Goal: Task Accomplishment & Management: Manage account settings

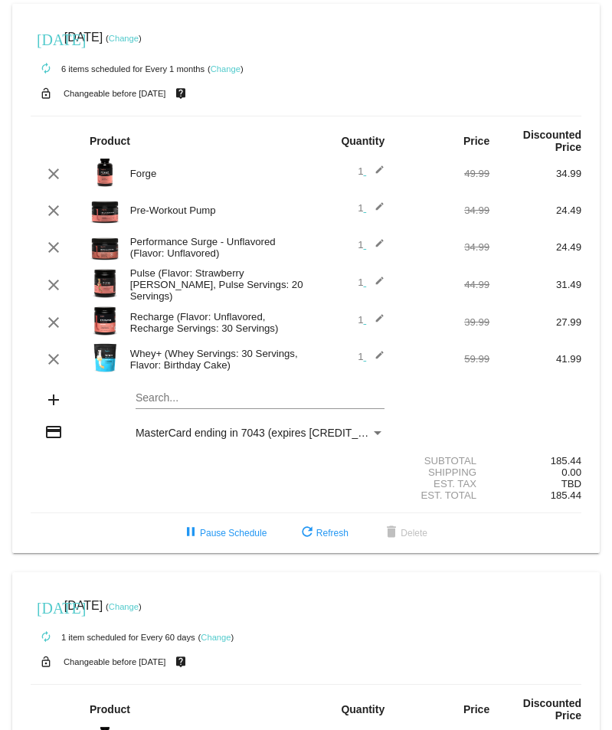
click at [139, 40] on link "Change" at bounding box center [124, 38] width 30 height 9
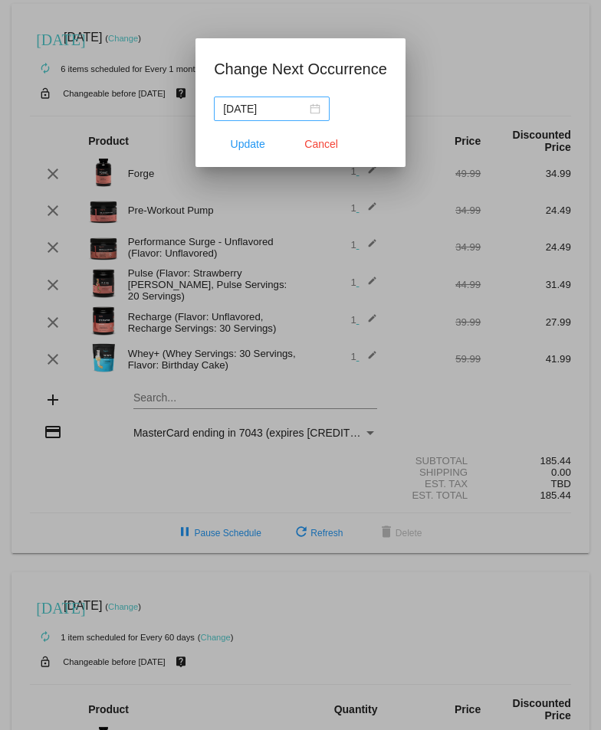
click at [314, 110] on div "[DATE]" at bounding box center [271, 108] width 97 height 17
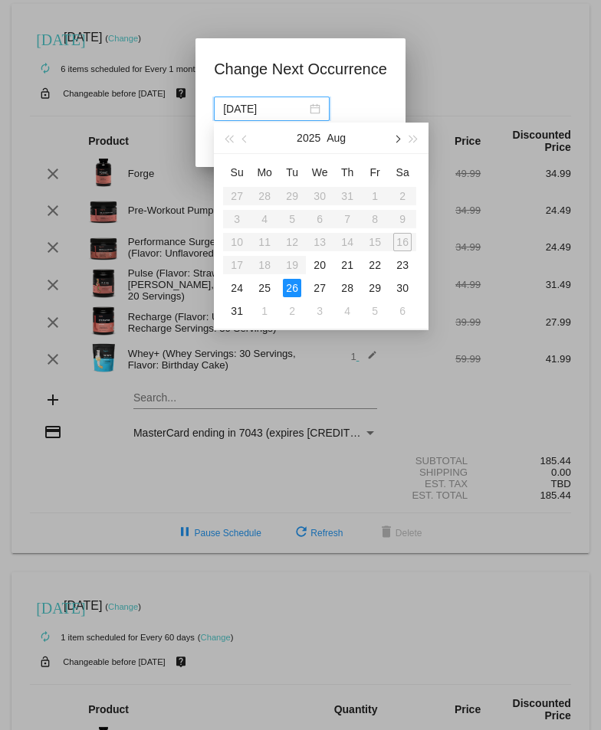
click at [396, 136] on span "button" at bounding box center [397, 140] width 8 height 8
click at [345, 241] on div "18" at bounding box center [347, 242] width 18 height 18
type input "[DATE]"
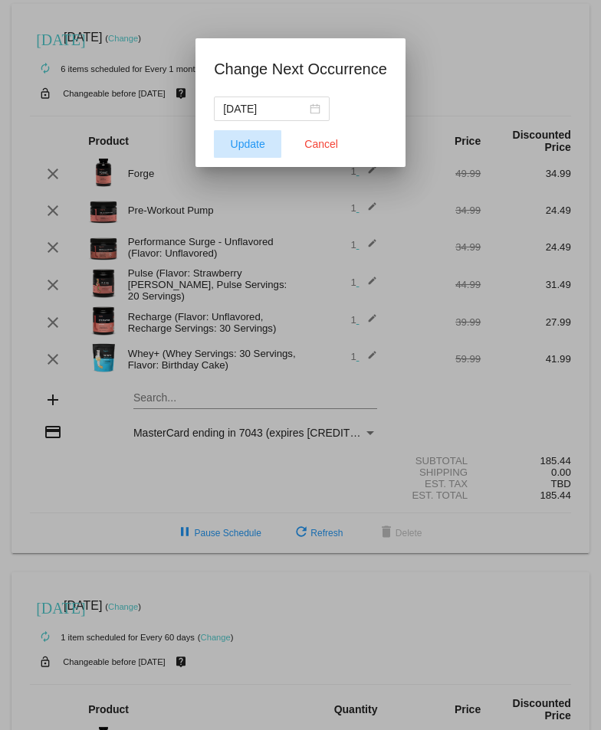
click at [253, 144] on span "Update" at bounding box center [248, 144] width 34 height 12
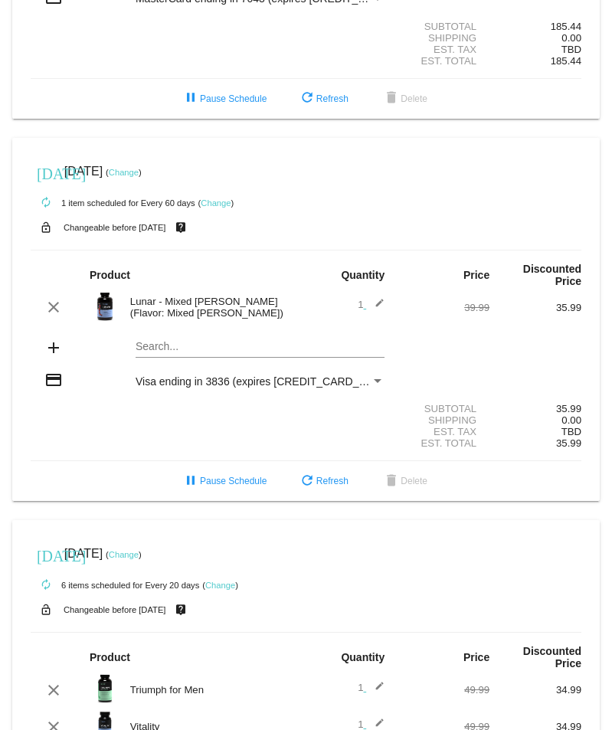
scroll to position [460, 0]
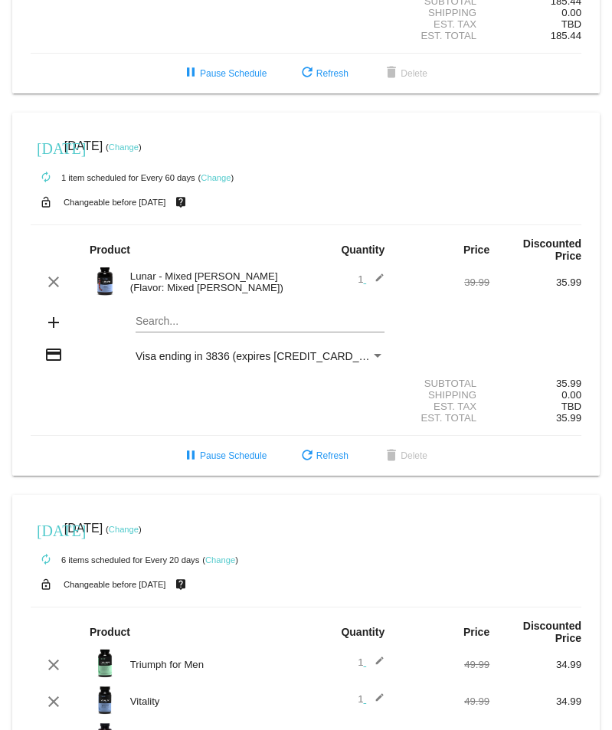
click at [139, 148] on link "Change" at bounding box center [124, 147] width 30 height 9
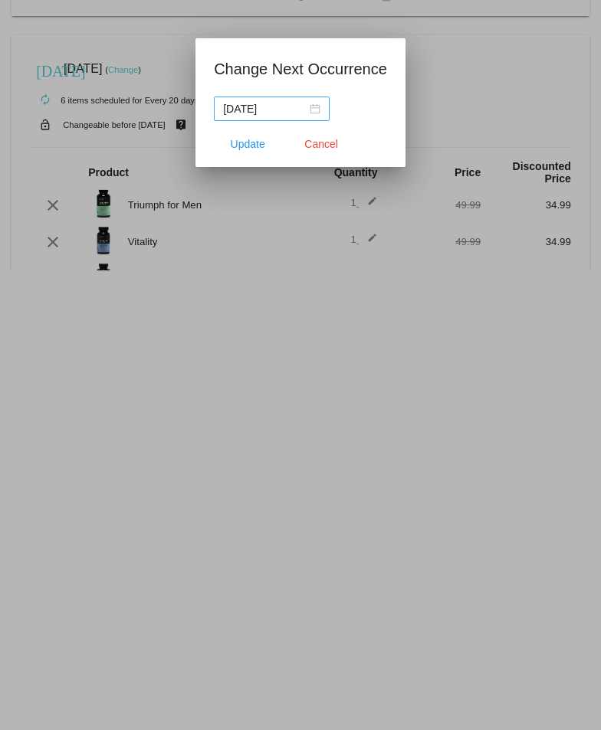
click at [314, 110] on div "[DATE]" at bounding box center [271, 108] width 97 height 17
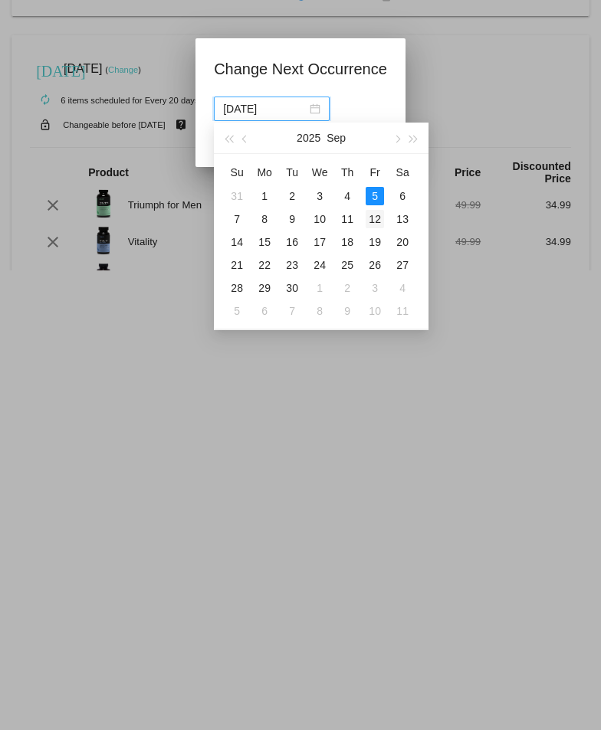
click at [377, 218] on div "12" at bounding box center [375, 219] width 18 height 18
type input "[DATE]"
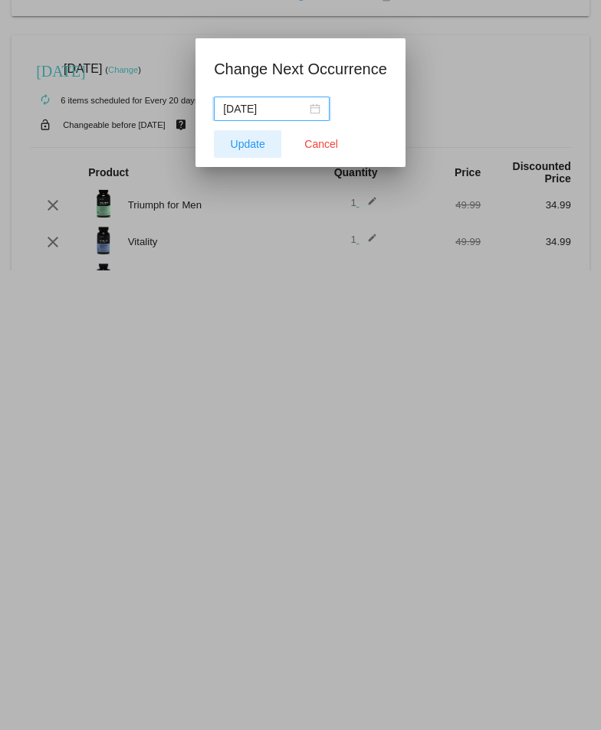
click at [250, 146] on span "Update" at bounding box center [248, 144] width 34 height 12
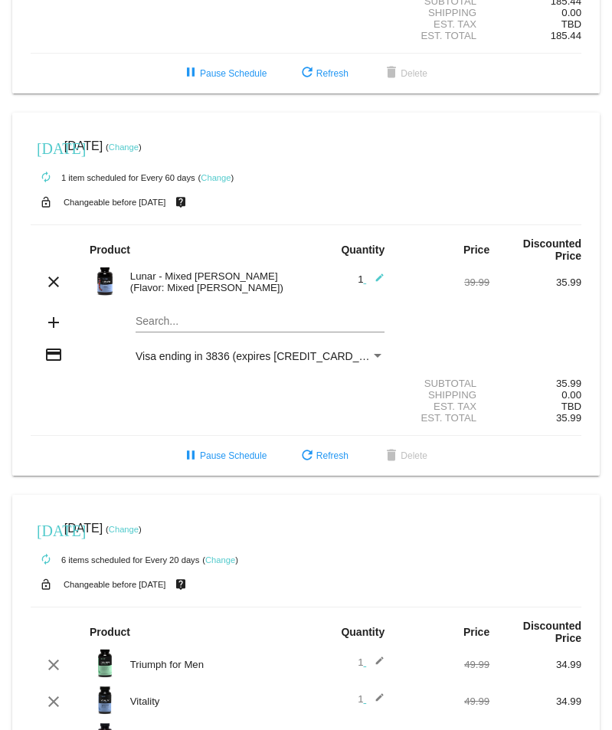
click at [139, 143] on link "Change" at bounding box center [124, 147] width 30 height 9
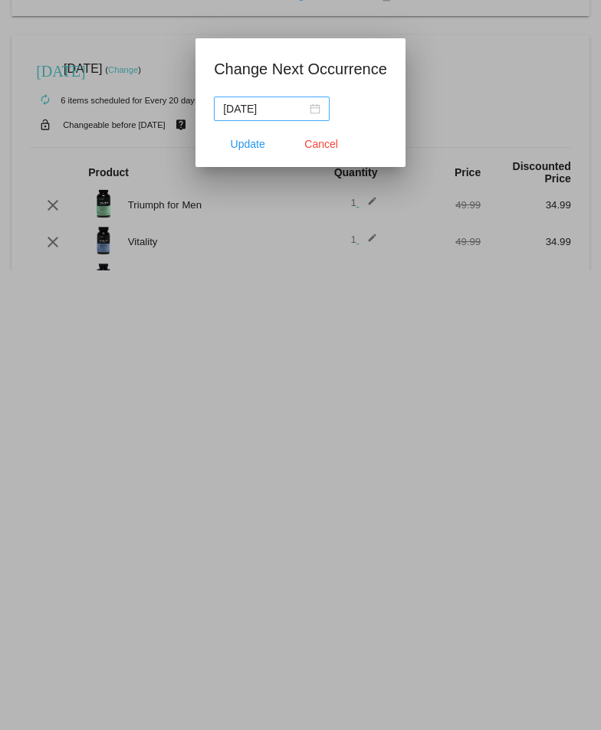
click at [317, 110] on div "[DATE]" at bounding box center [271, 108] width 97 height 17
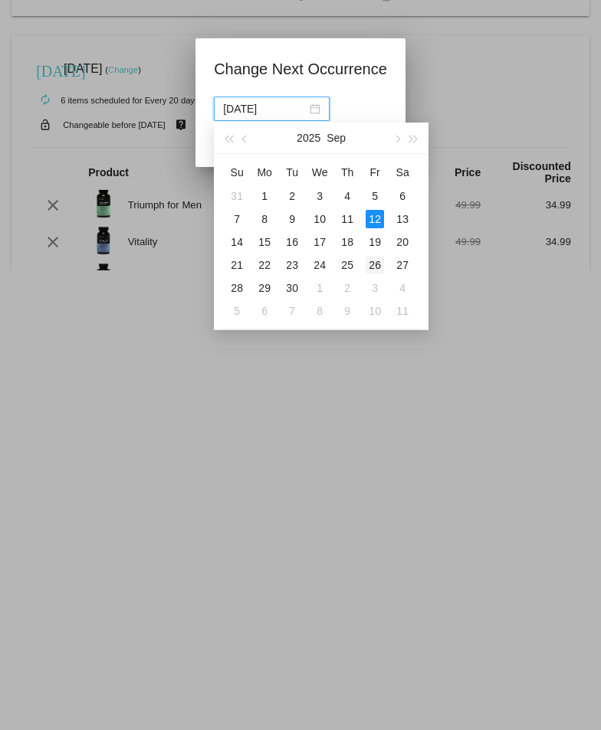
click at [378, 272] on div "26" at bounding box center [375, 265] width 18 height 18
type input "[DATE]"
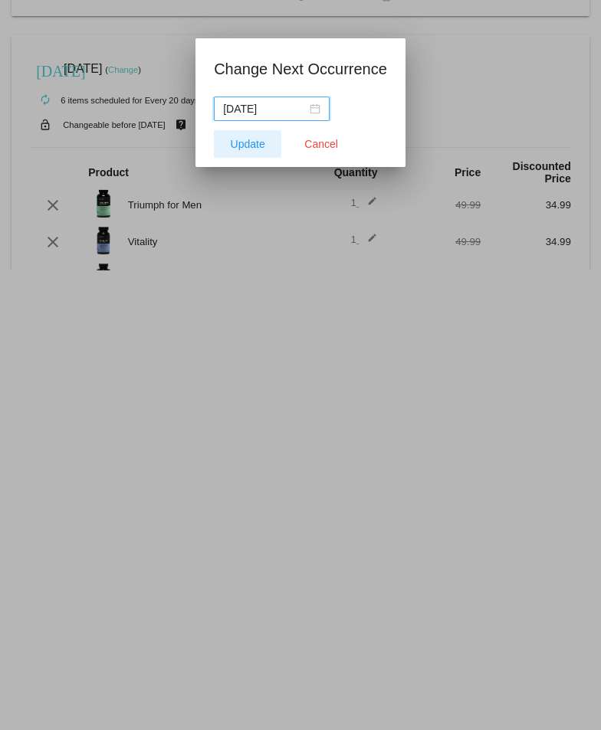
click at [261, 144] on span "Update" at bounding box center [248, 144] width 34 height 12
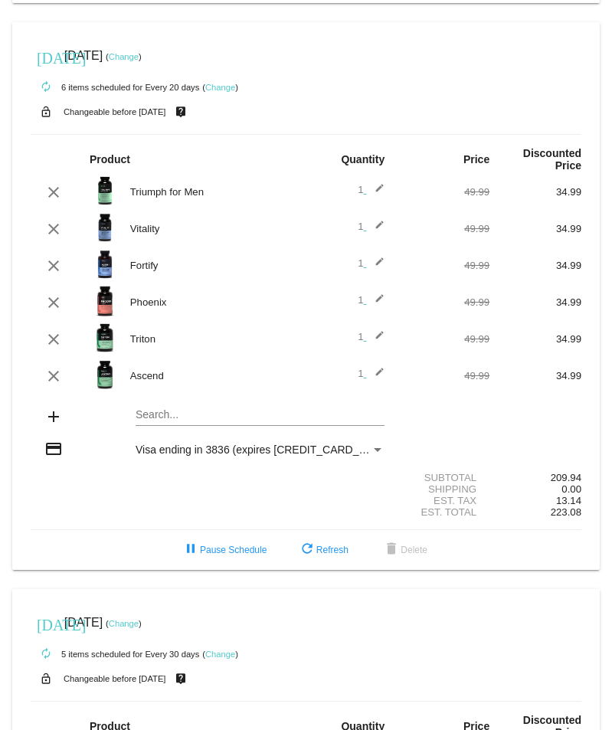
scroll to position [920, 0]
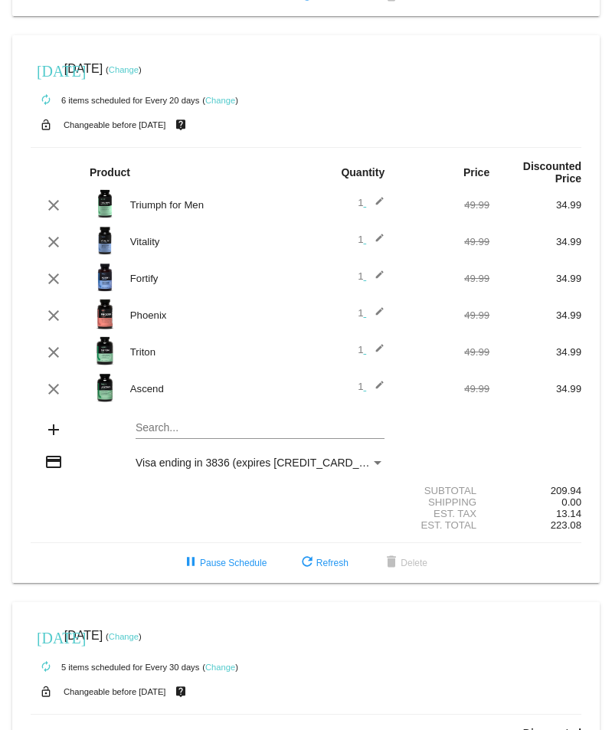
click at [139, 70] on link "Change" at bounding box center [124, 69] width 30 height 9
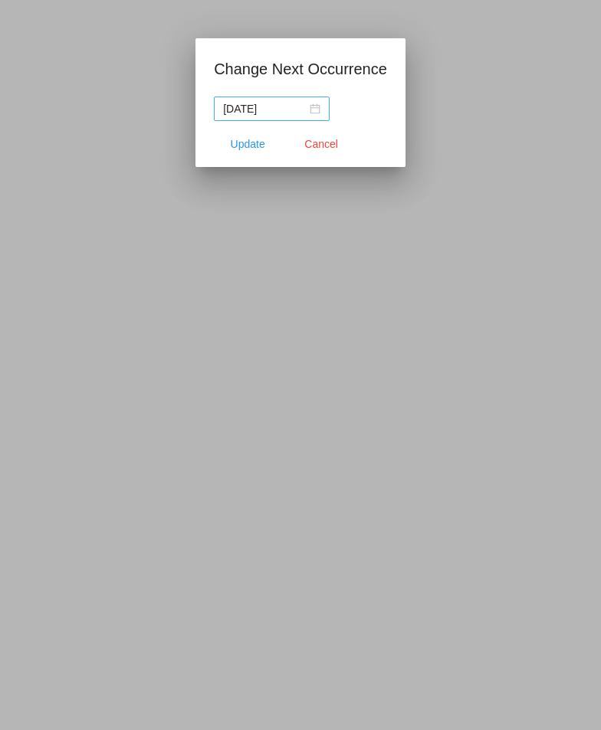
click at [311, 110] on div "[DATE]" at bounding box center [271, 108] width 97 height 17
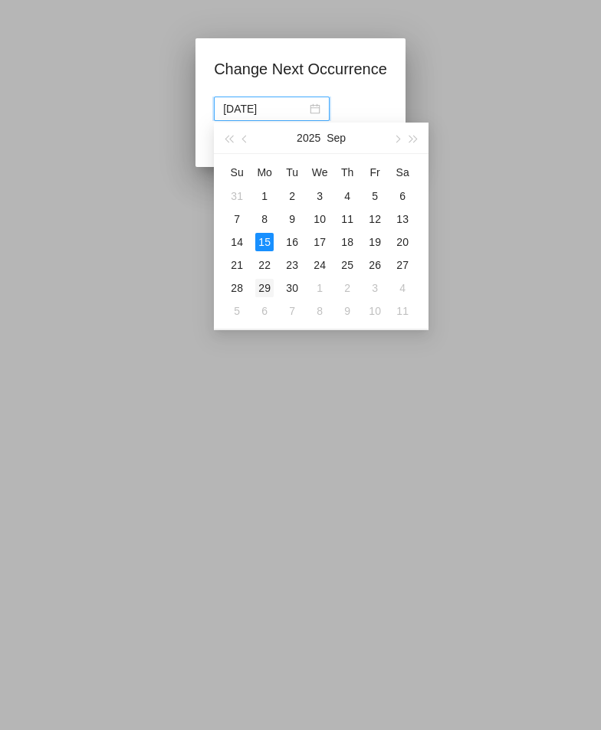
click at [264, 287] on div "29" at bounding box center [264, 288] width 18 height 18
type input "[DATE]"
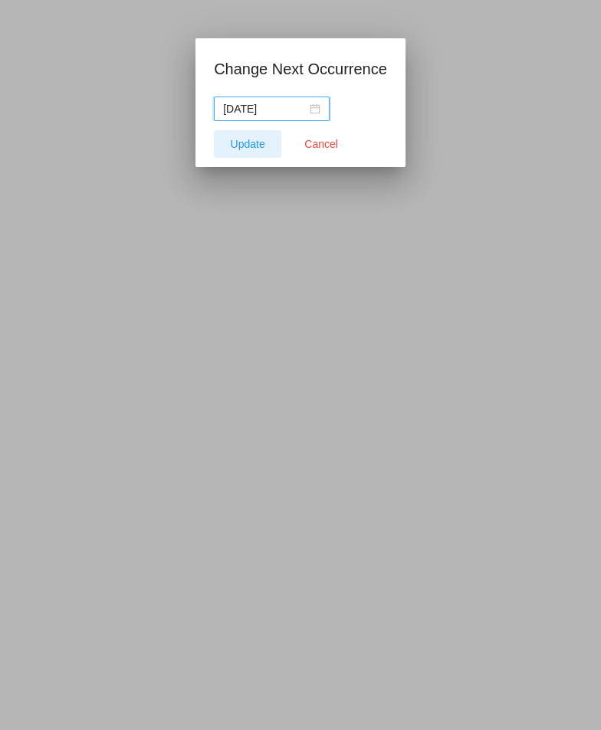
click at [251, 149] on span "Update" at bounding box center [248, 144] width 34 height 12
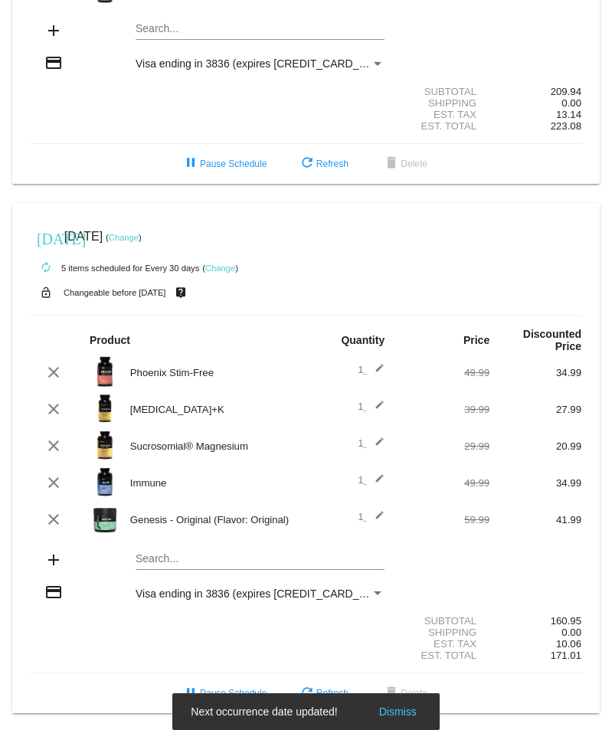
scroll to position [1320, 0]
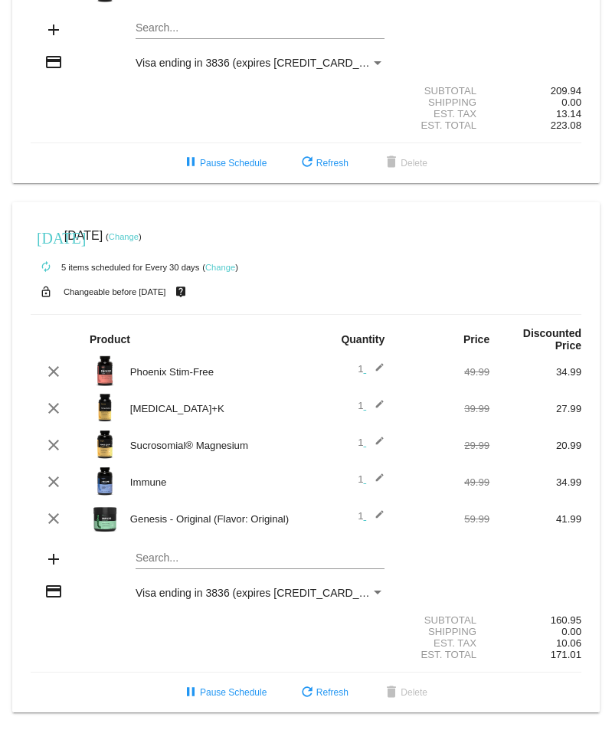
click at [139, 235] on link "Change" at bounding box center [124, 236] width 30 height 9
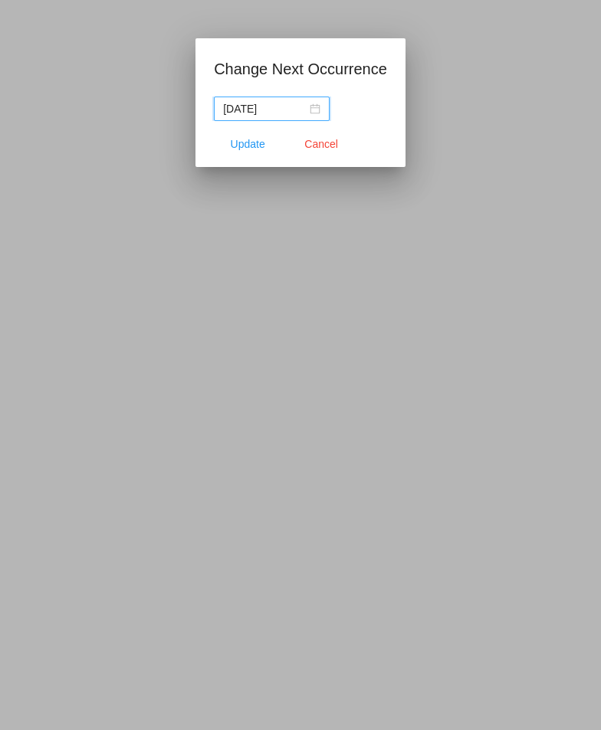
click at [314, 107] on div "[DATE]" at bounding box center [271, 108] width 97 height 17
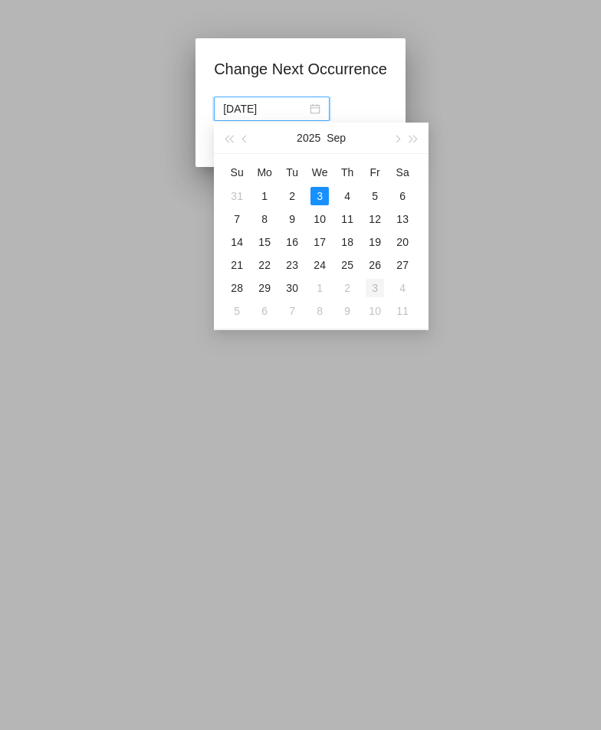
click at [374, 286] on div "3" at bounding box center [375, 288] width 18 height 18
type input "[DATE]"
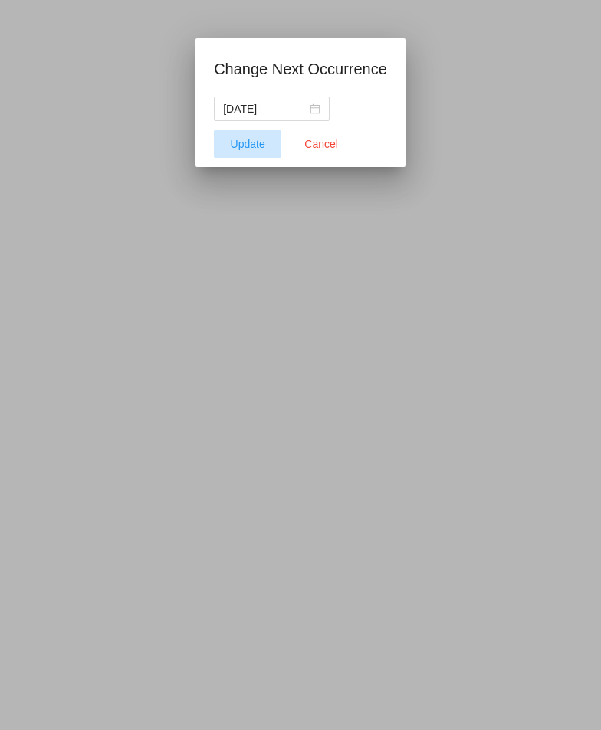
click at [251, 143] on span "Update" at bounding box center [248, 144] width 34 height 12
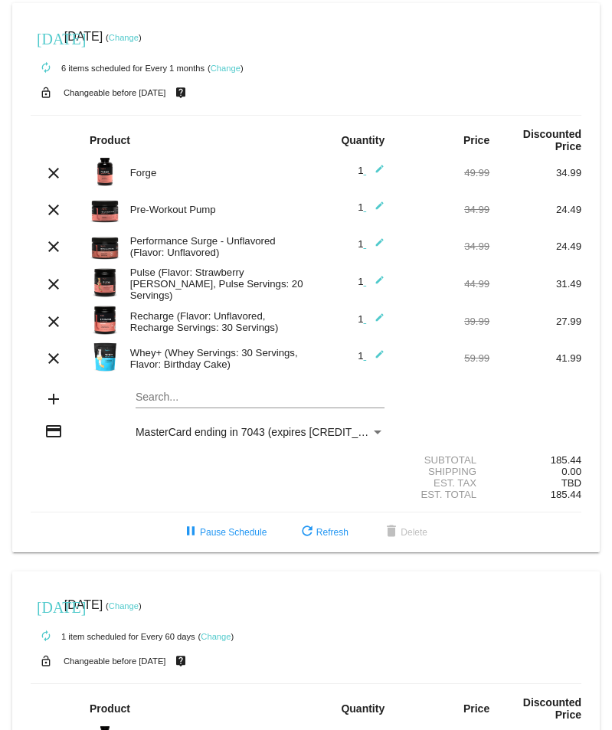
scroll to position [0, 0]
